Goal: Find specific fact: Find specific page/section

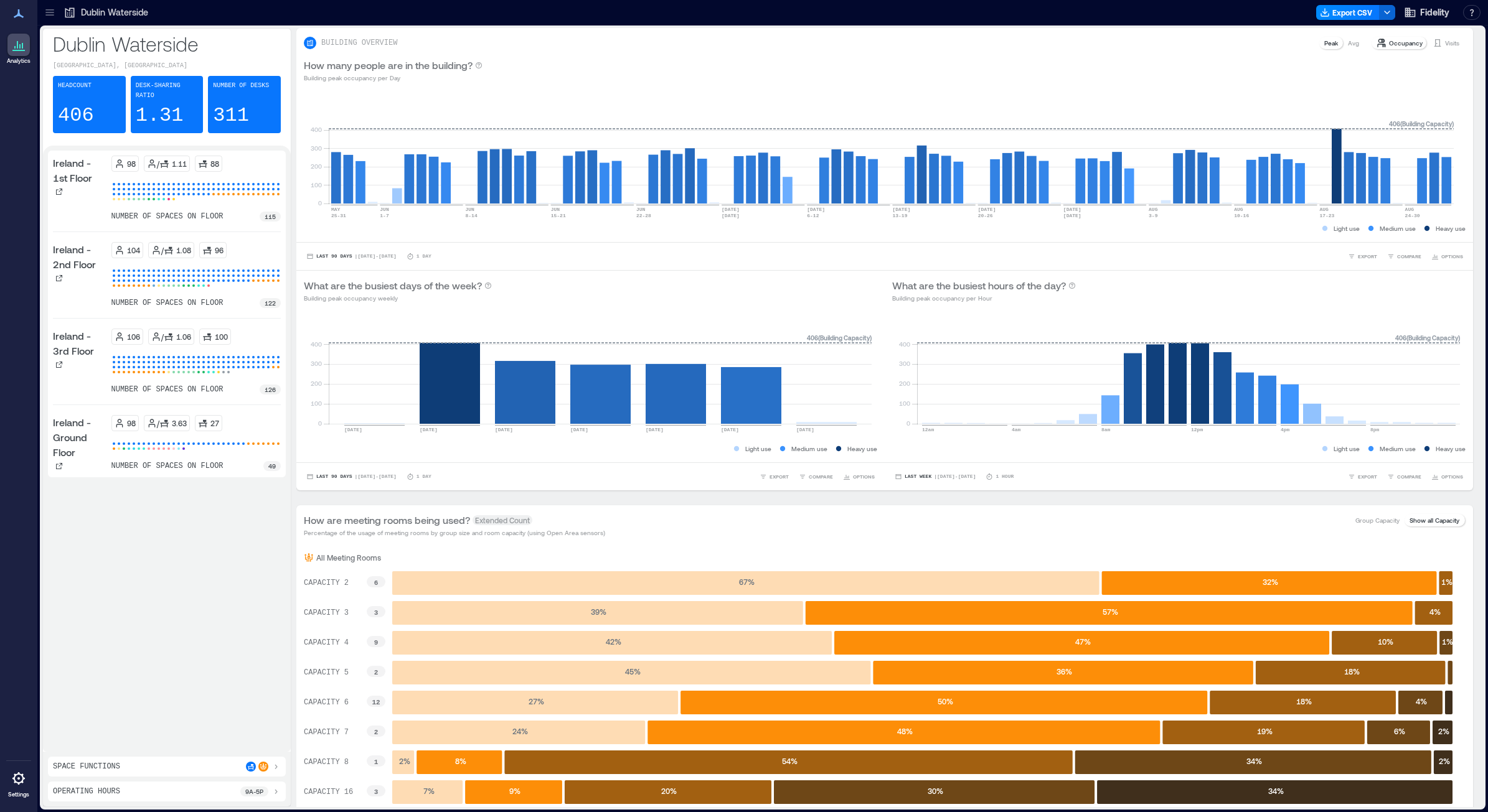
click at [616, 62] on div "How many people are in the building? Building peak occupancy per Day" at bounding box center [885, 70] width 1162 height 25
click at [238, 103] on p "311" at bounding box center [231, 115] width 36 height 25
click at [236, 103] on p "311" at bounding box center [231, 115] width 36 height 25
click at [232, 111] on p "311" at bounding box center [231, 115] width 36 height 25
click at [233, 111] on p "311" at bounding box center [231, 115] width 36 height 25
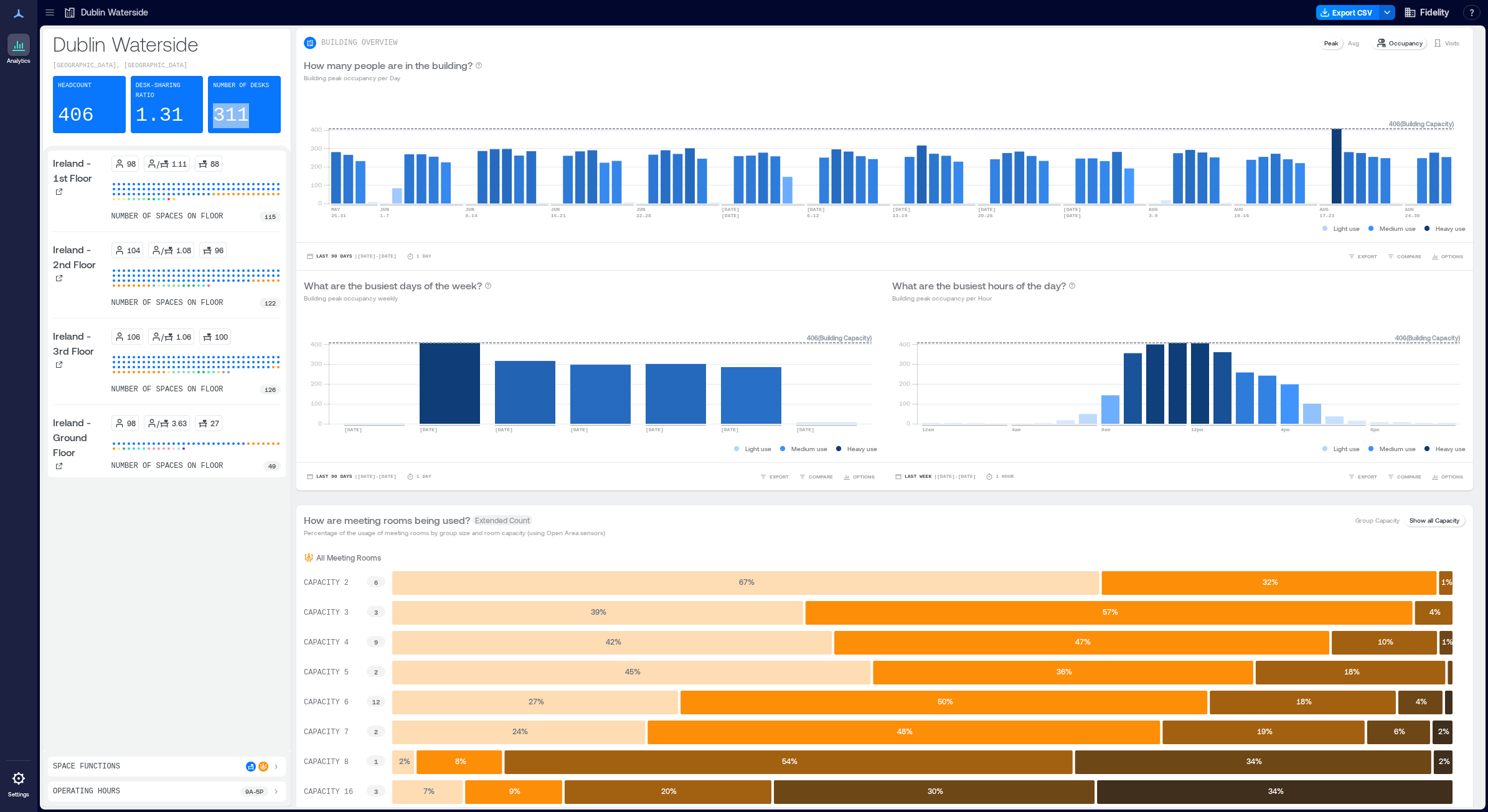
click at [233, 109] on p "311" at bounding box center [231, 115] width 36 height 25
click at [56, 13] on div at bounding box center [49, 12] width 20 height 20
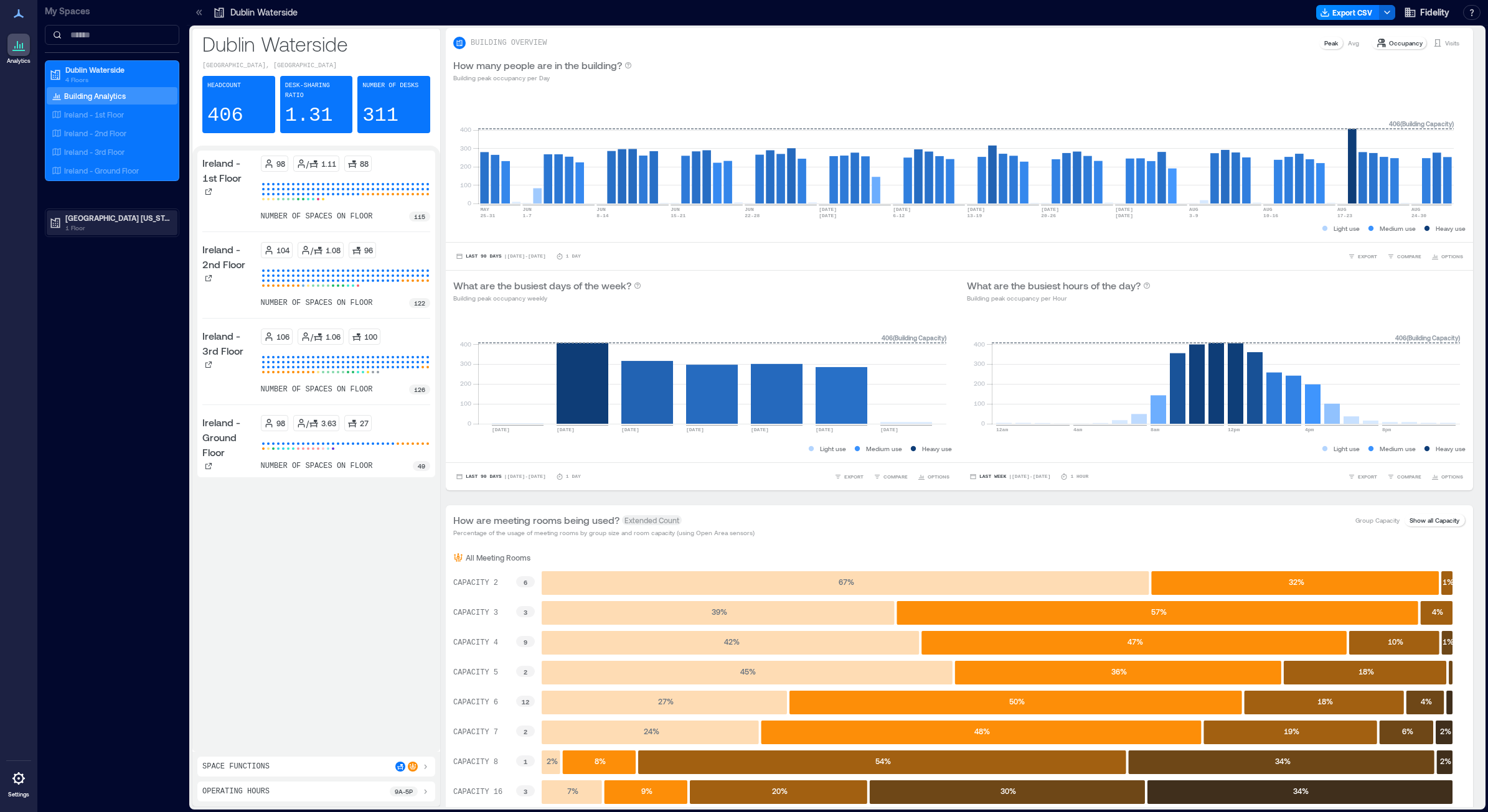
click at [104, 221] on p "[GEOGRAPHIC_DATA] [US_STATE]" at bounding box center [117, 218] width 105 height 10
drag, startPoint x: 113, startPoint y: 244, endPoint x: 65, endPoint y: 281, distance: 60.6
click at [113, 244] on p "Building Analytics" at bounding box center [95, 244] width 61 height 10
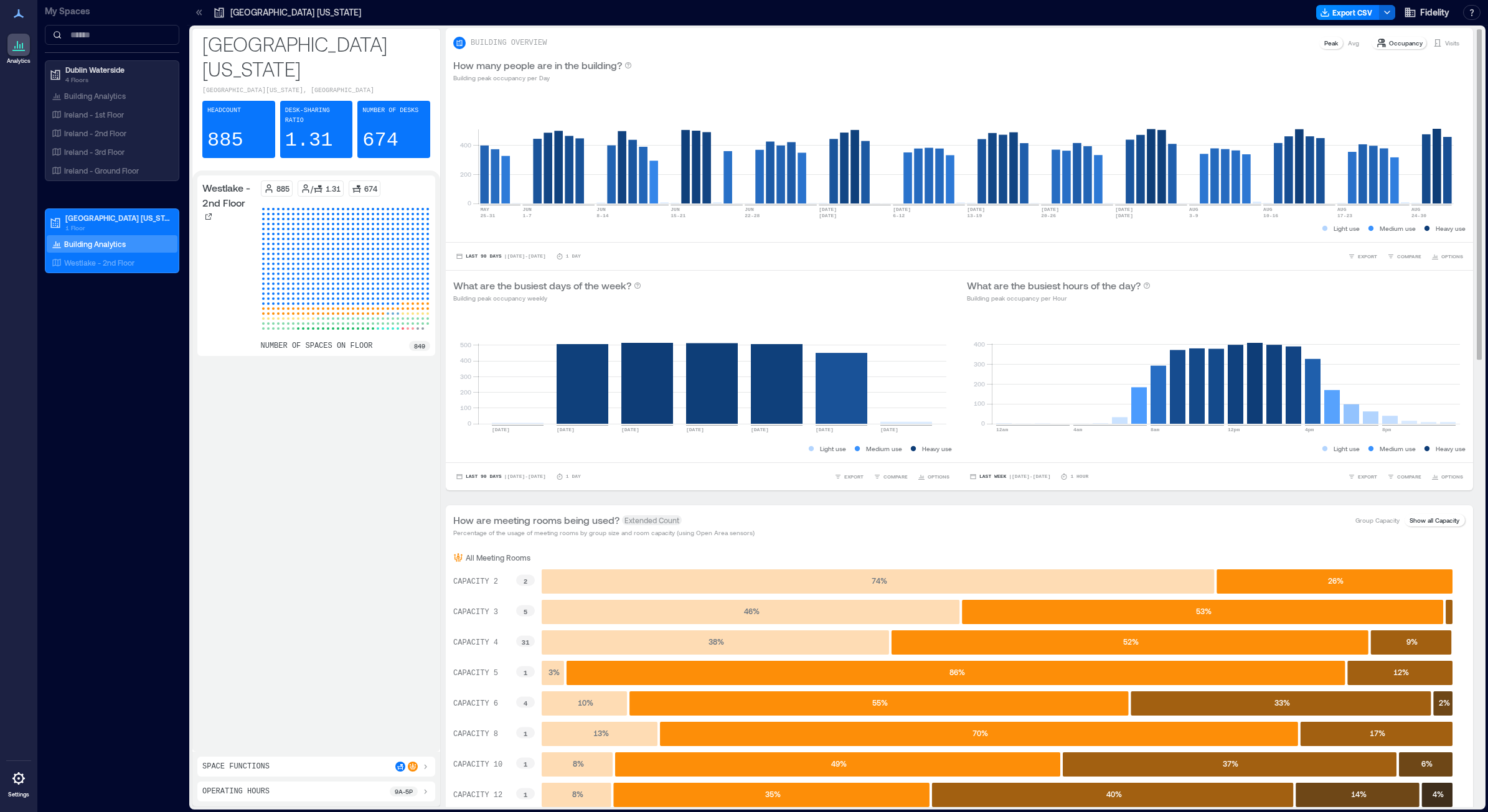
click at [84, 263] on p "Westlake - 2nd Floor" at bounding box center [99, 262] width 70 height 10
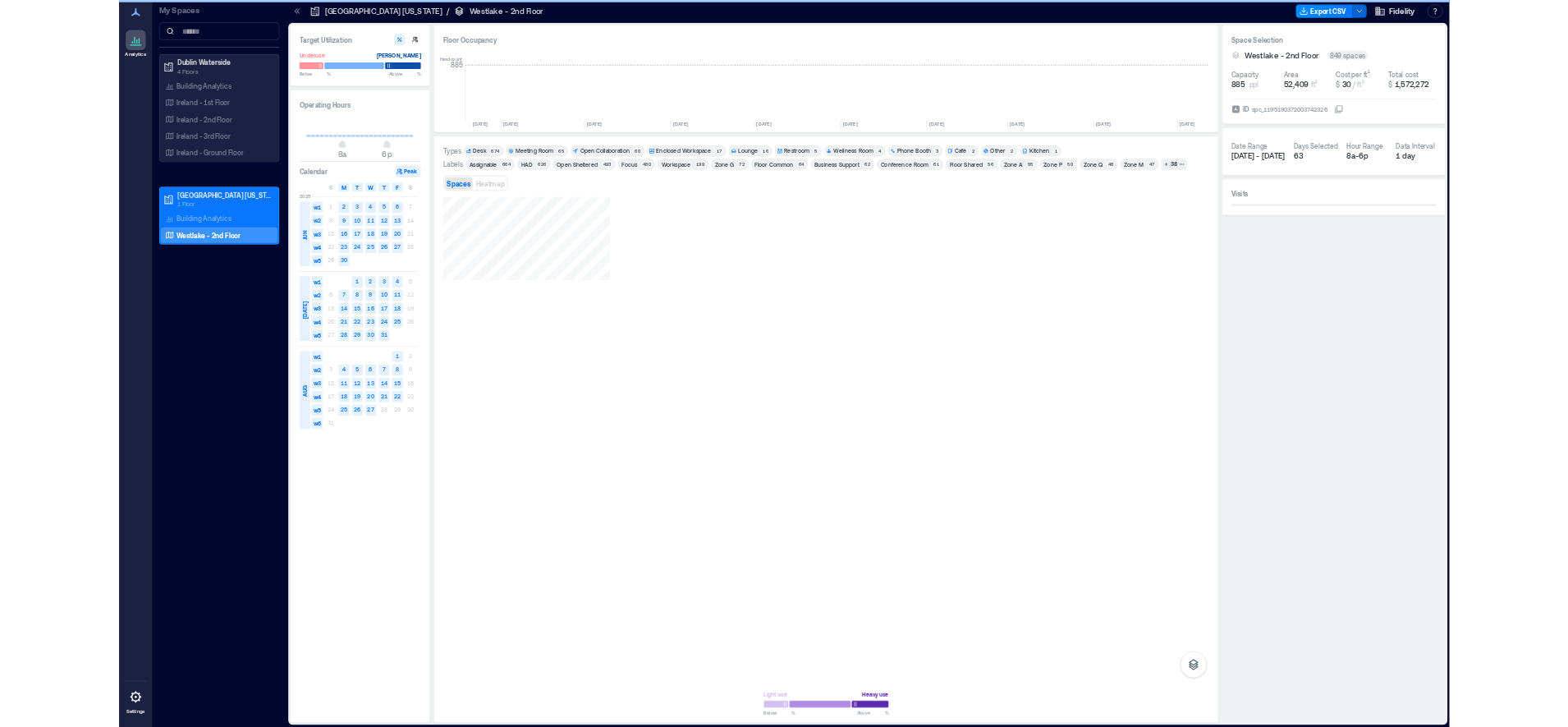
scroll to position [0, 1944]
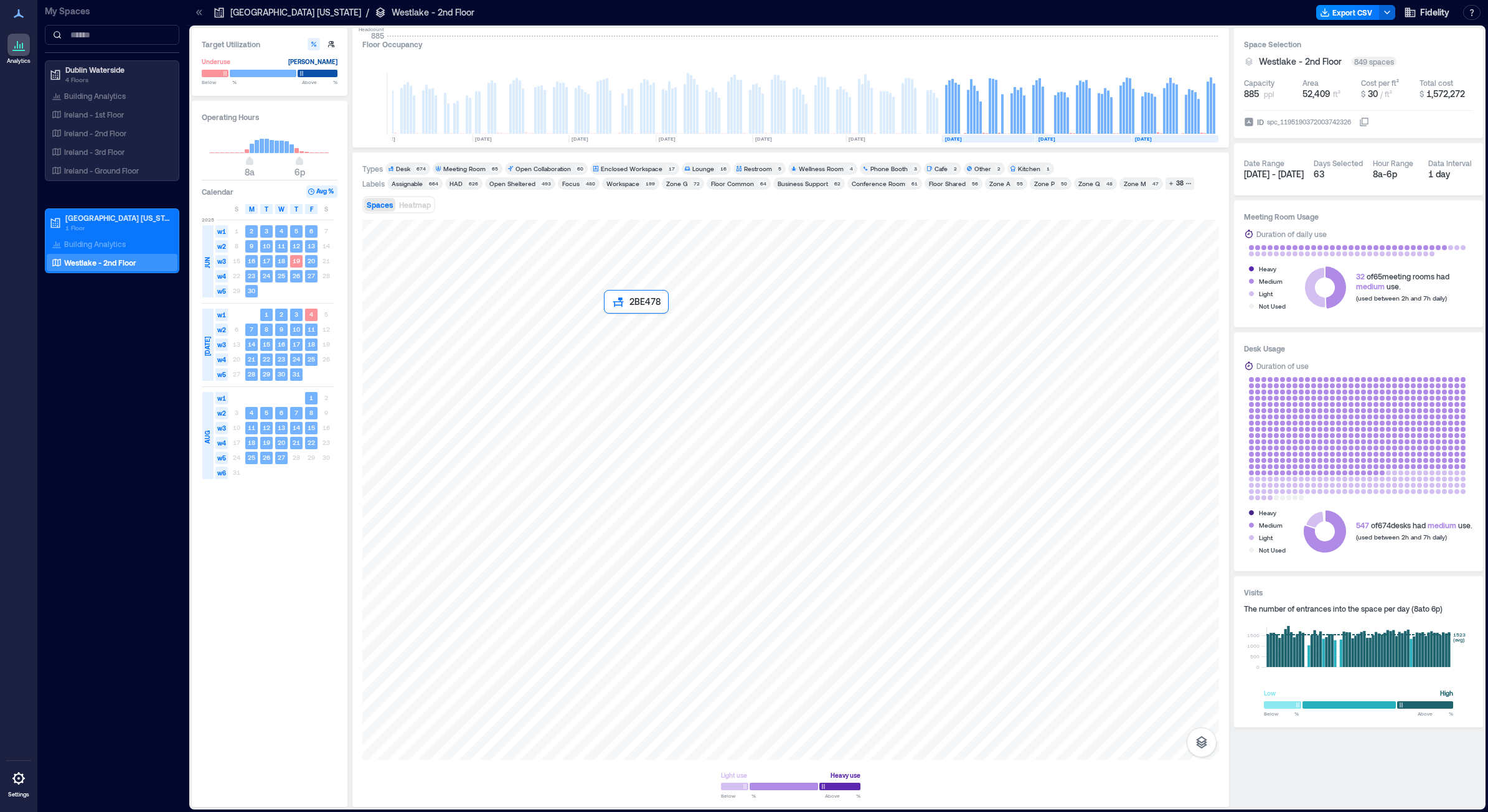
click at [609, 319] on div at bounding box center [791, 490] width 857 height 541
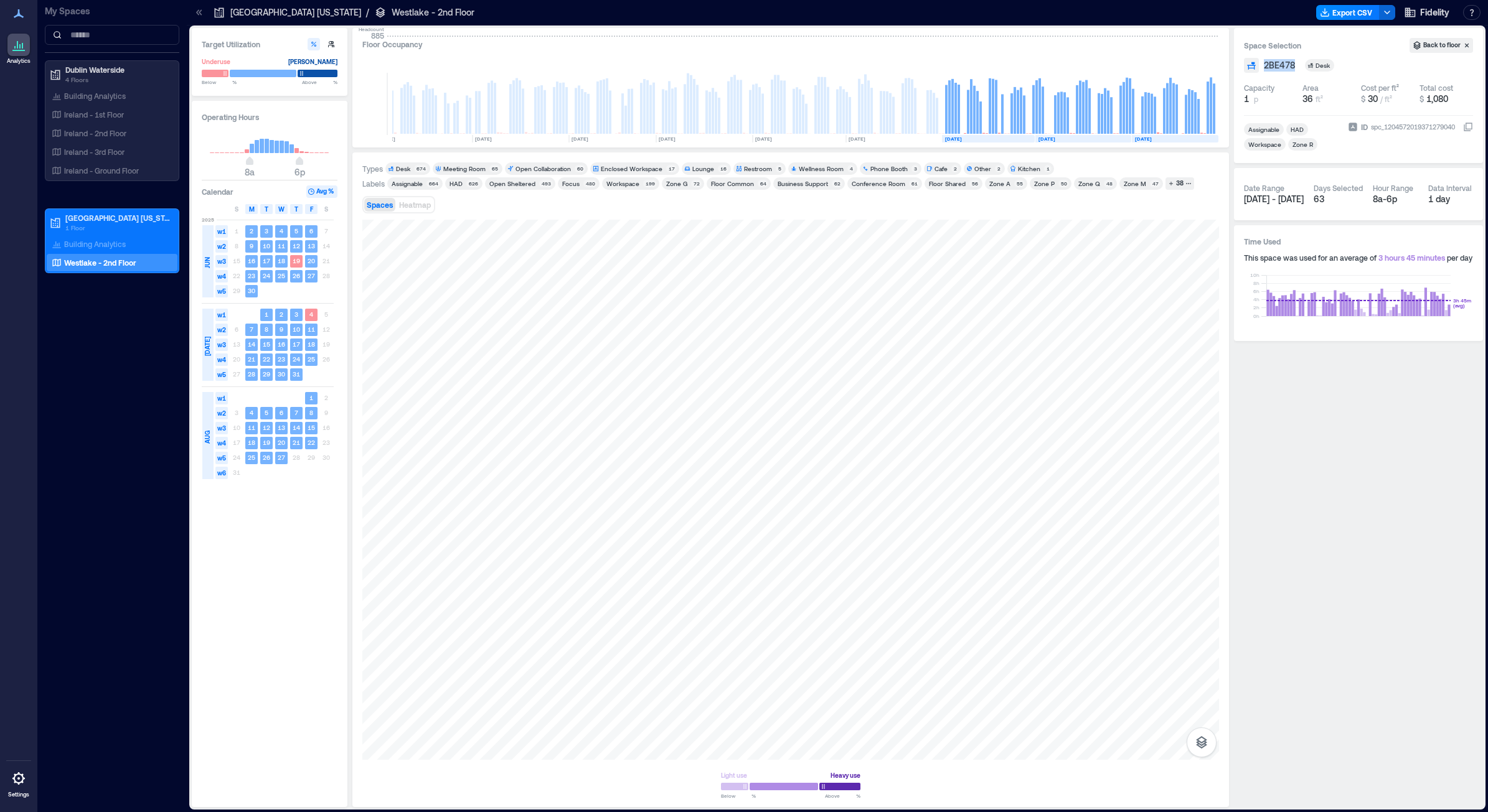
drag, startPoint x: 1296, startPoint y: 63, endPoint x: 1265, endPoint y: 64, distance: 31.0
click at [1265, 64] on div "2BE478" at bounding box center [1282, 65] width 36 height 13
copy span "2BE478"
click at [611, 383] on div at bounding box center [791, 490] width 857 height 541
drag, startPoint x: 583, startPoint y: 399, endPoint x: 574, endPoint y: 399, distance: 9.0
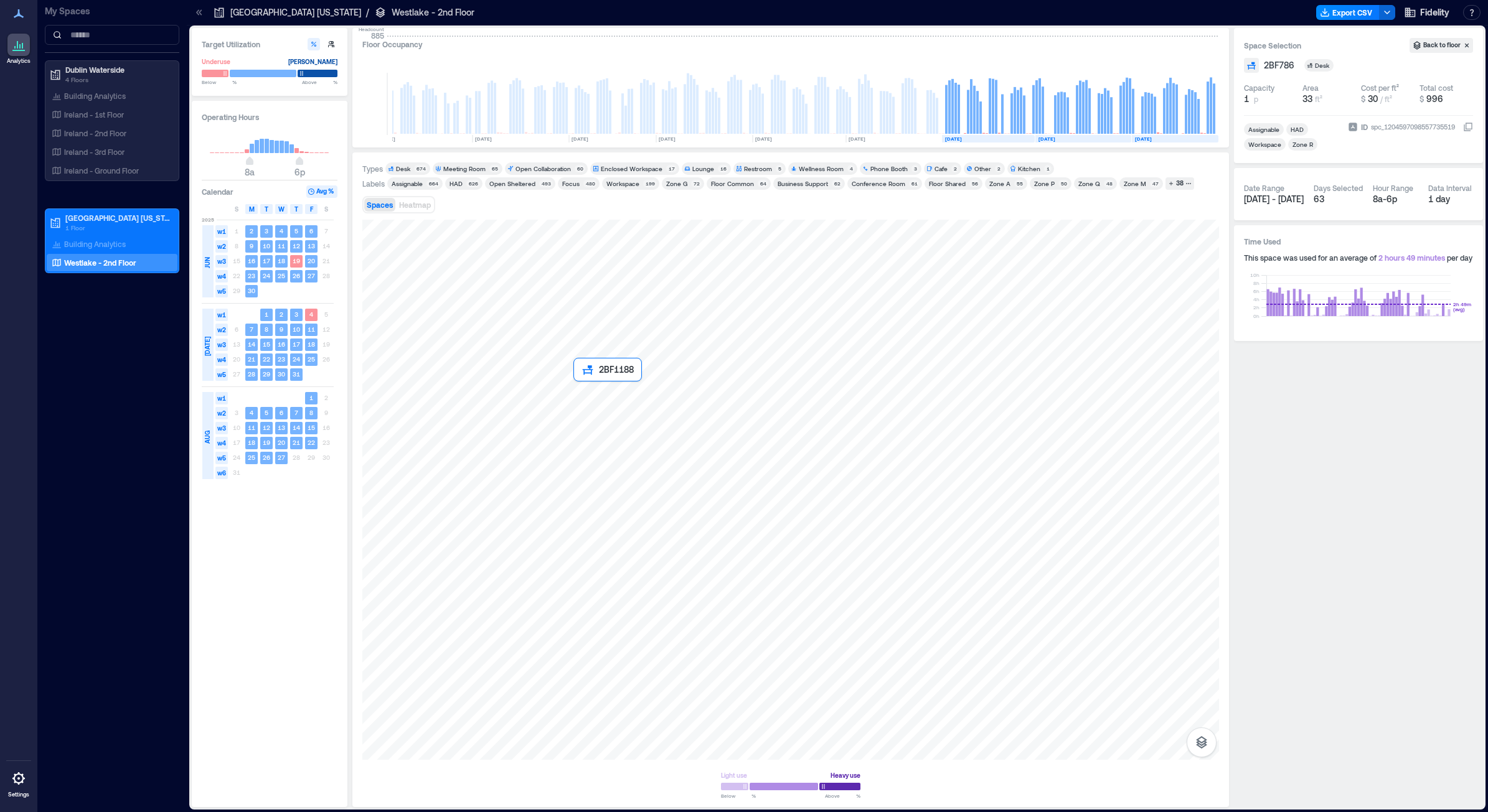
click at [583, 399] on div at bounding box center [791, 490] width 857 height 541
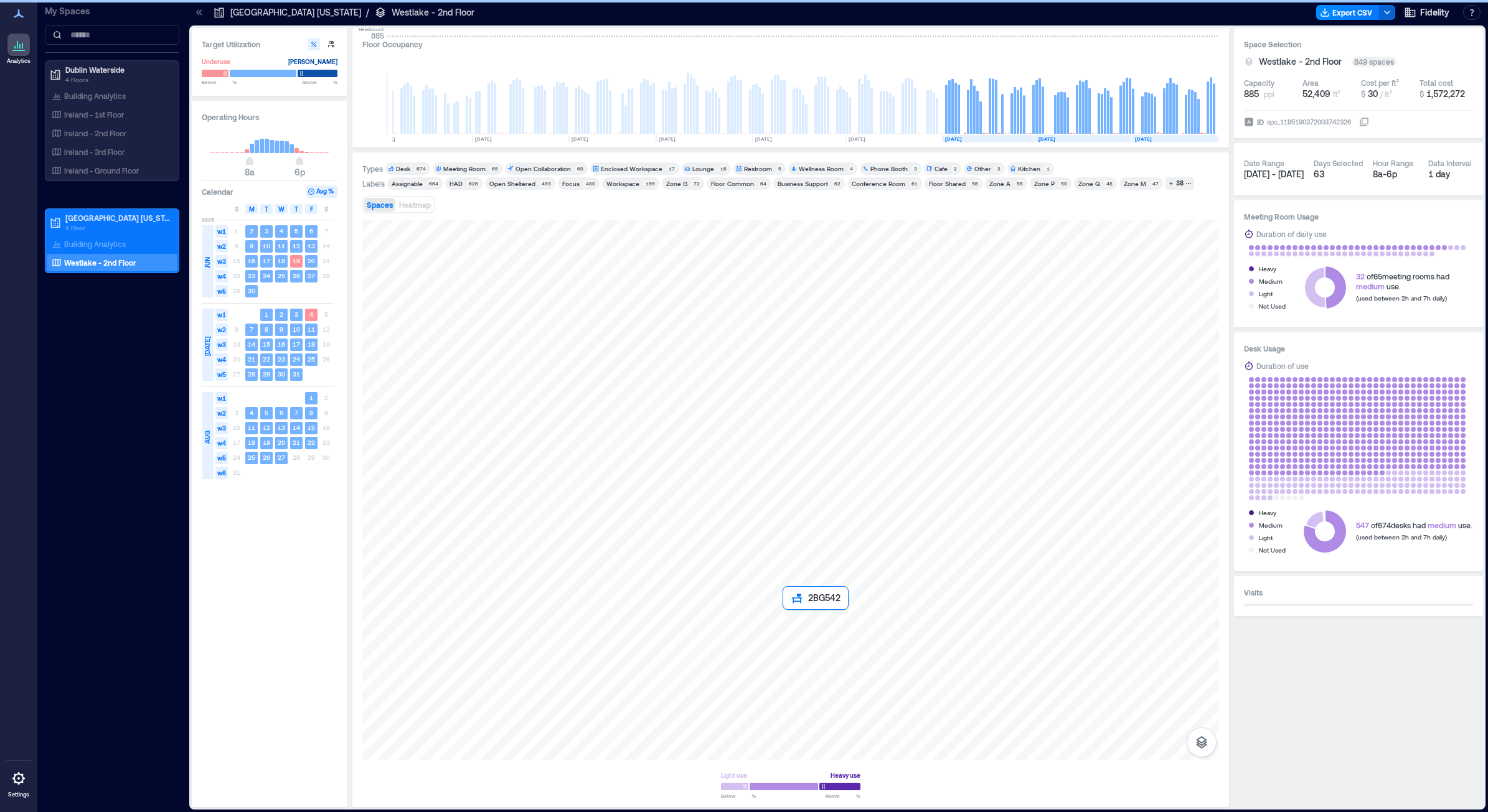
click at [793, 621] on div at bounding box center [791, 490] width 857 height 541
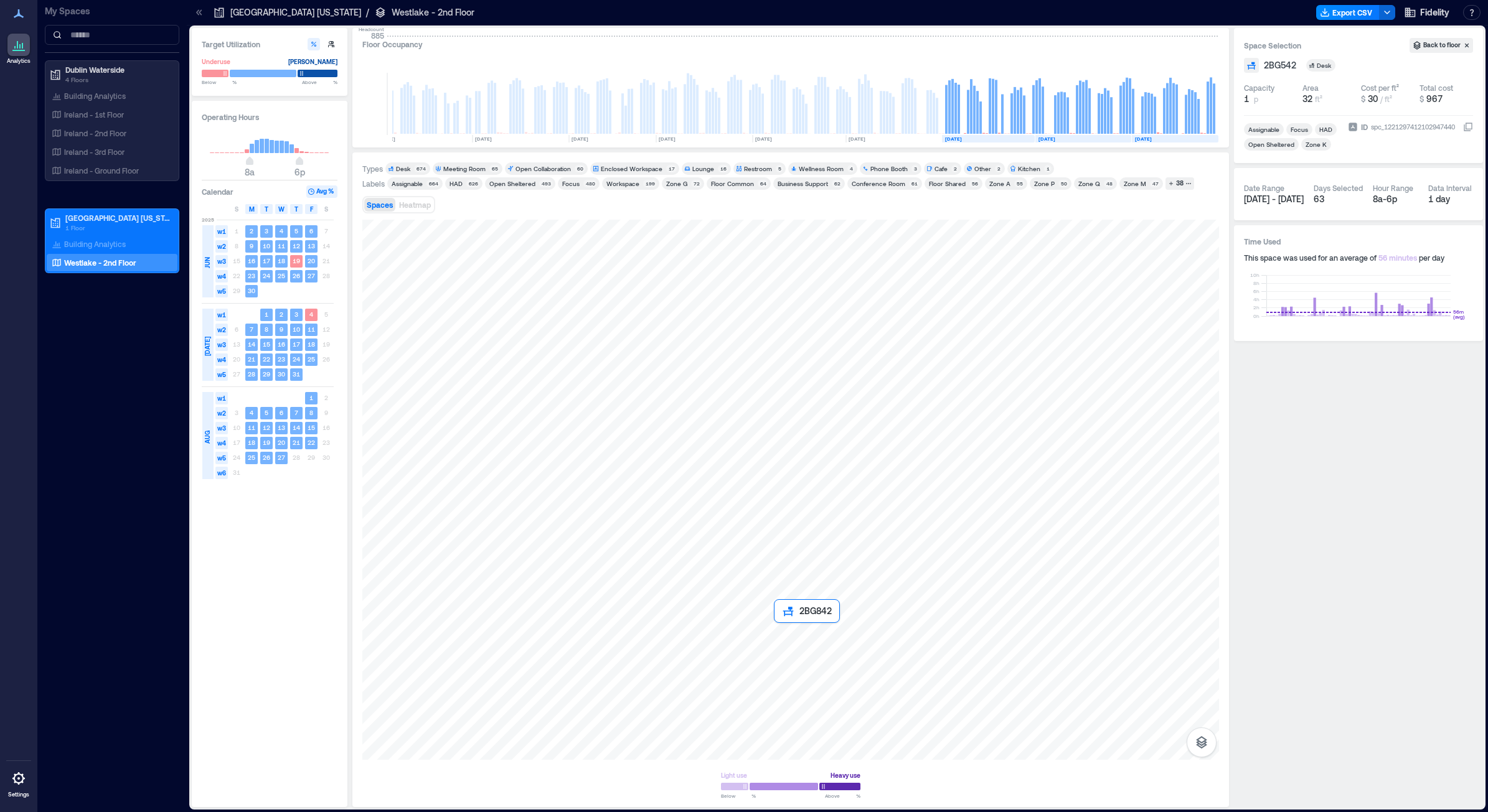
drag, startPoint x: 785, startPoint y: 632, endPoint x: 902, endPoint y: 656, distance: 119.4
click at [785, 632] on div at bounding box center [791, 490] width 857 height 541
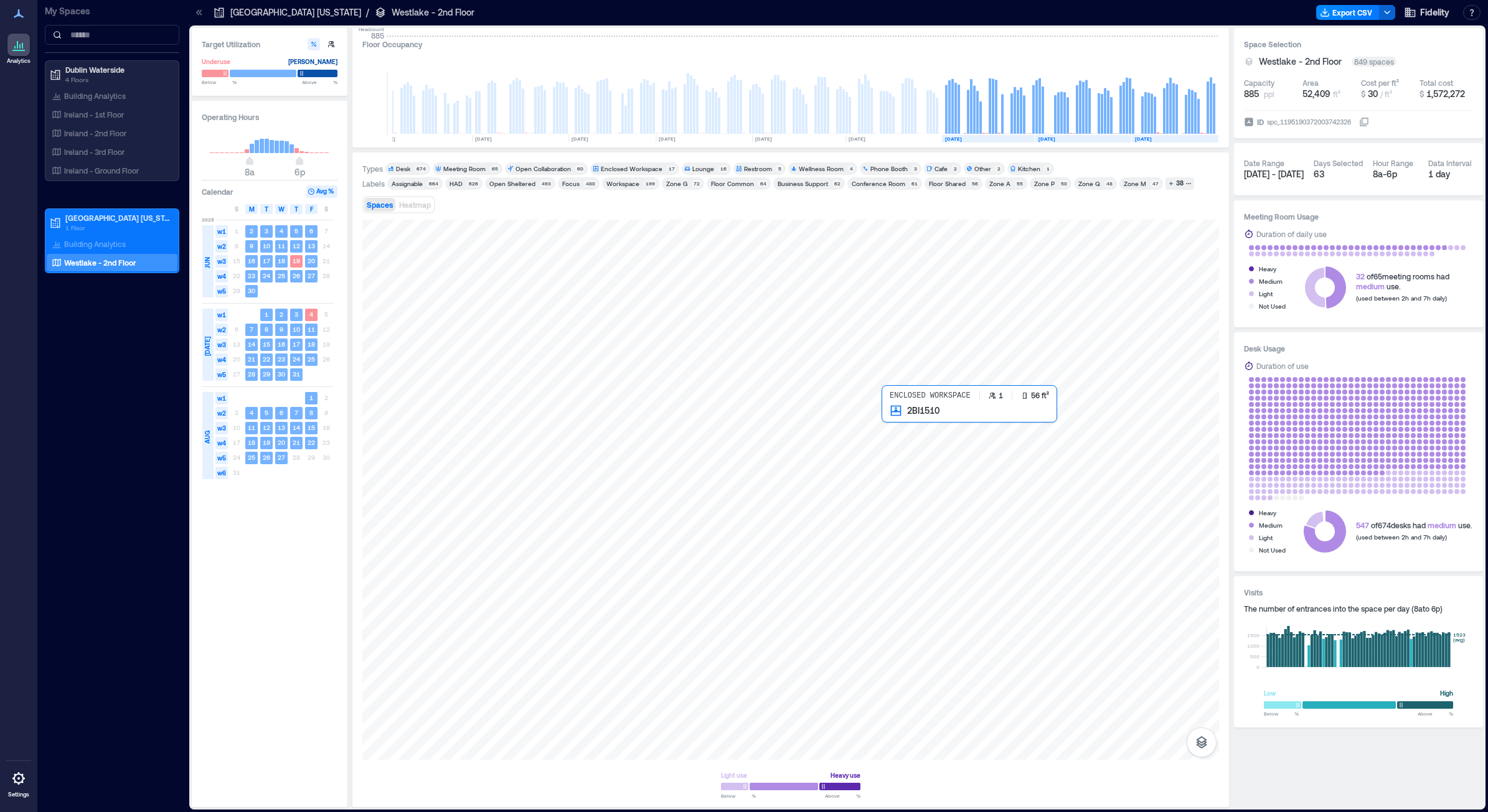
click at [900, 433] on div at bounding box center [791, 490] width 857 height 541
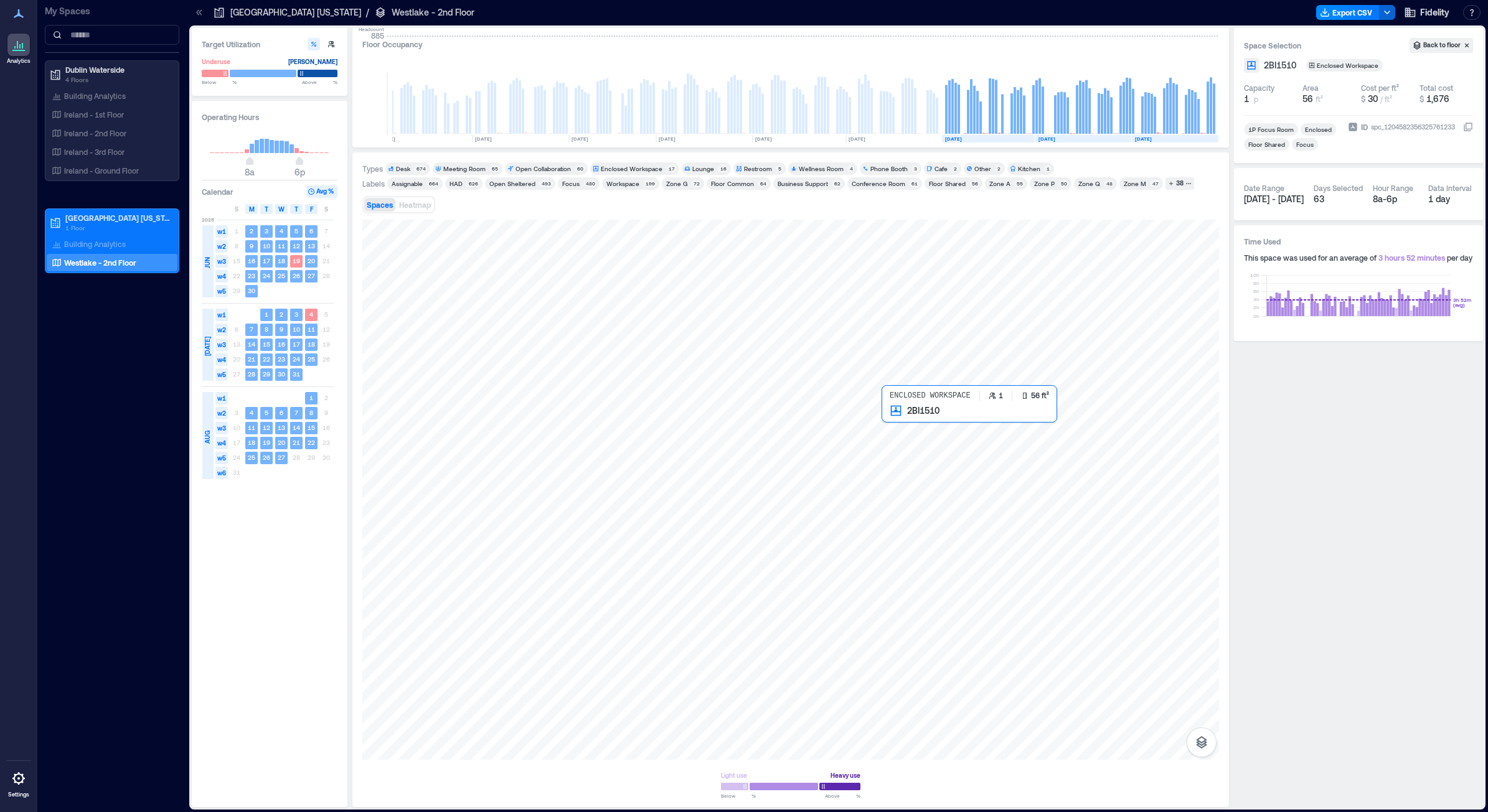
click at [907, 428] on div at bounding box center [791, 490] width 857 height 541
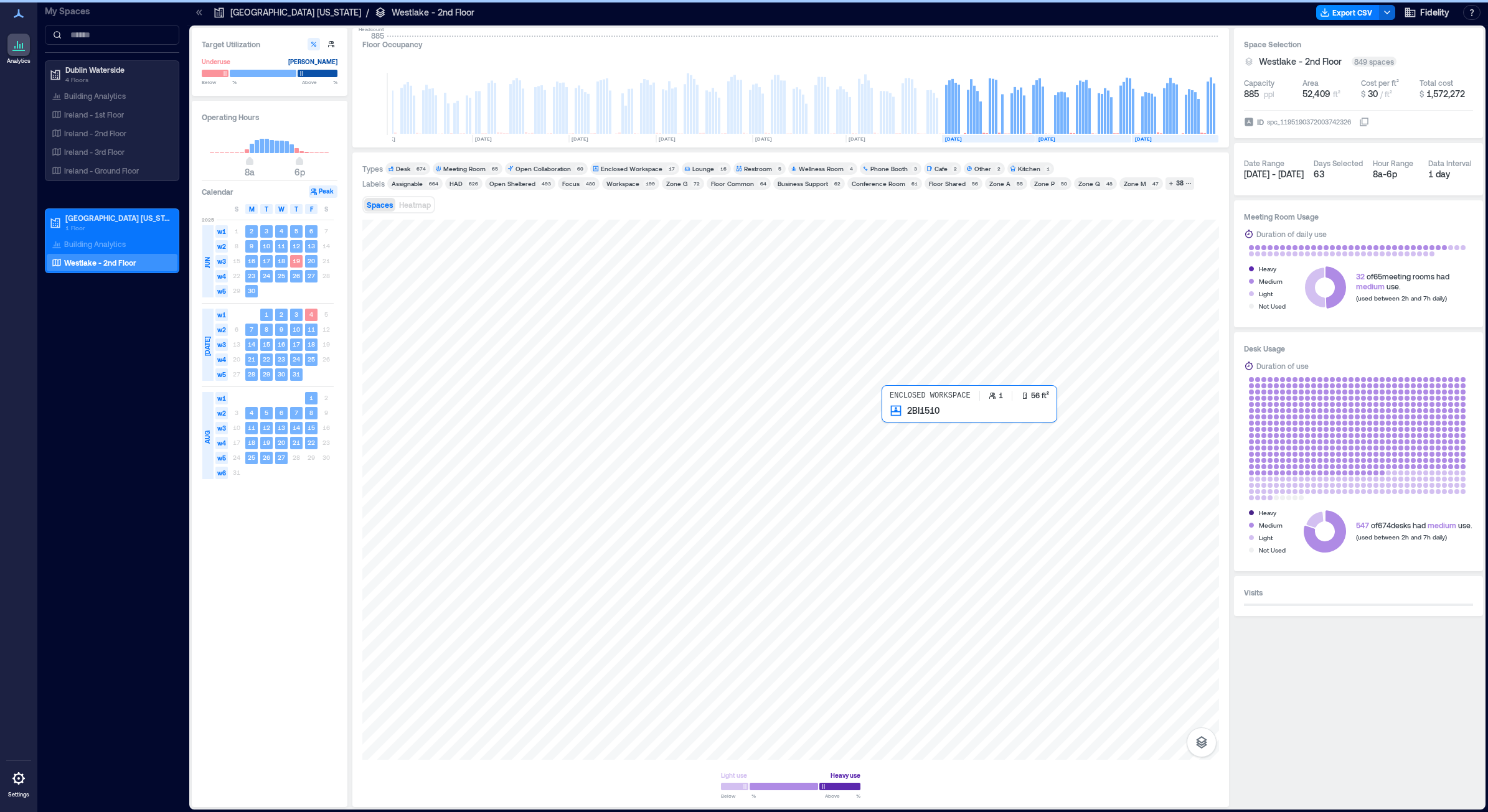
click at [907, 428] on div at bounding box center [791, 490] width 857 height 541
